Goal: Navigation & Orientation: Find specific page/section

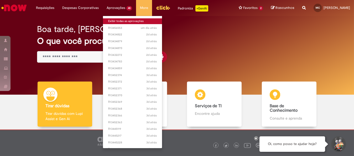
click at [115, 20] on link "Exibir todas as aprovações" at bounding box center [132, 21] width 59 height 6
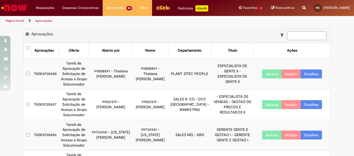
click at [312, 31] on input at bounding box center [306, 35] width 39 height 9
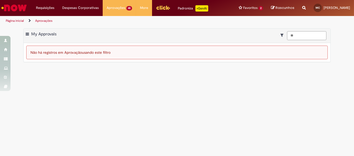
type input "*"
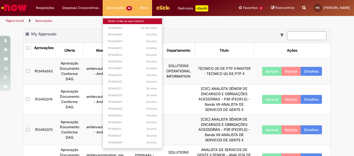
click at [112, 21] on link "Exibir todas as aprovações" at bounding box center [132, 21] width 59 height 6
click at [121, 20] on link "Exibir todas as aprovações" at bounding box center [132, 21] width 59 height 6
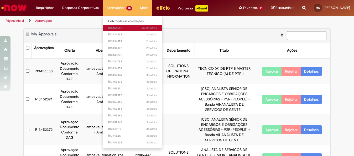
click at [111, 27] on span "um dia atrás um dia atrás R13456553" at bounding box center [132, 28] width 49 height 4
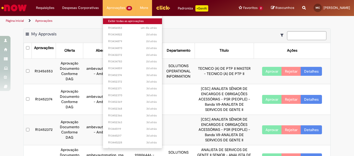
click at [129, 21] on link "Exibir todas as aprovações" at bounding box center [132, 21] width 59 height 6
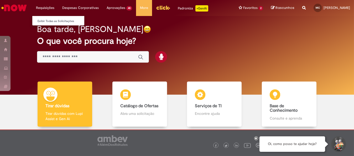
click at [47, 8] on li "Requisições Exibir Todas as Solicitações" at bounding box center [45, 8] width 26 height 16
click at [45, 22] on link "Exibir Todas as Solicitações" at bounding box center [61, 21] width 58 height 6
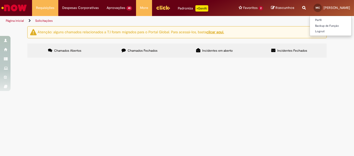
click at [328, 8] on span "[PERSON_NAME]" at bounding box center [337, 8] width 27 height 4
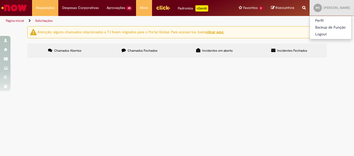
click at [336, 46] on div "Atenção: alguns chamados relacionados a T.I foram migrados para o Portal Global…" at bounding box center [177, 42] width 354 height 33
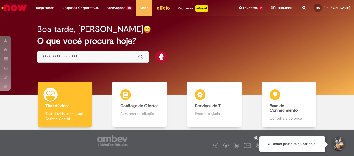
click at [215, 57] on div "Boa tarde, [PERSON_NAME] O que você procura hoje?" at bounding box center [177, 44] width 299 height 45
click at [187, 8] on div "Padroniza +GenAi" at bounding box center [193, 8] width 30 height 6
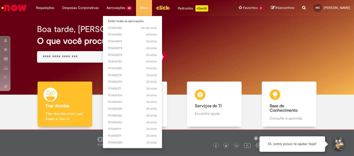
click at [58, 8] on li "Aprovações 45 Exibir todas as aprovações um dia atrás um dia atrás R13456553 2d…" at bounding box center [45, 8] width 26 height 16
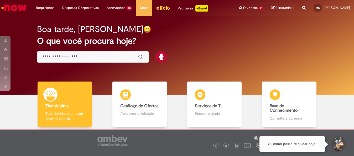
click at [235, 40] on h2 "O que você procura hoje?" at bounding box center [177, 41] width 280 height 9
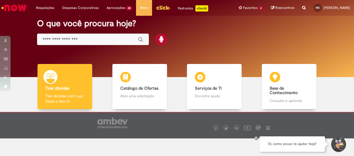
scroll to position [26, 0]
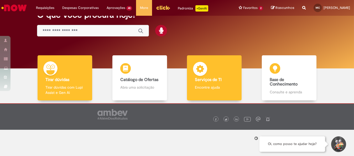
click at [210, 77] on b "Serviços de TI" at bounding box center [208, 79] width 27 height 5
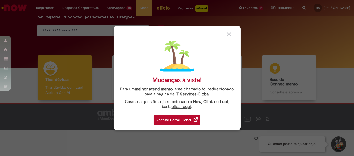
click at [174, 120] on div "Acessar Portal Global" at bounding box center [177, 120] width 47 height 10
